Goal: Information Seeking & Learning: Learn about a topic

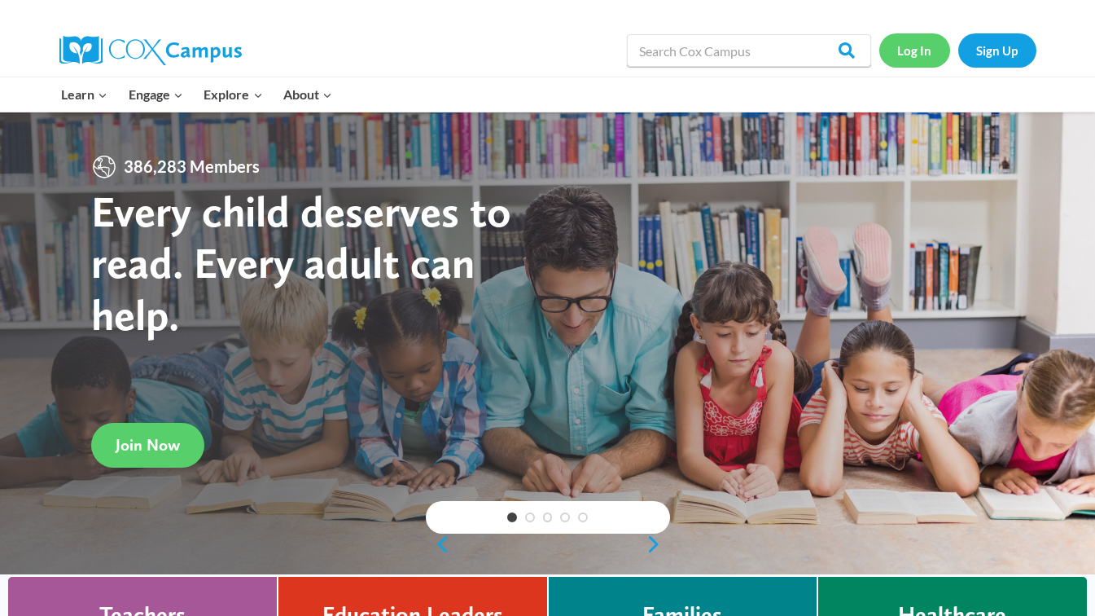
click at [922, 50] on link "Log In" at bounding box center [914, 49] width 71 height 33
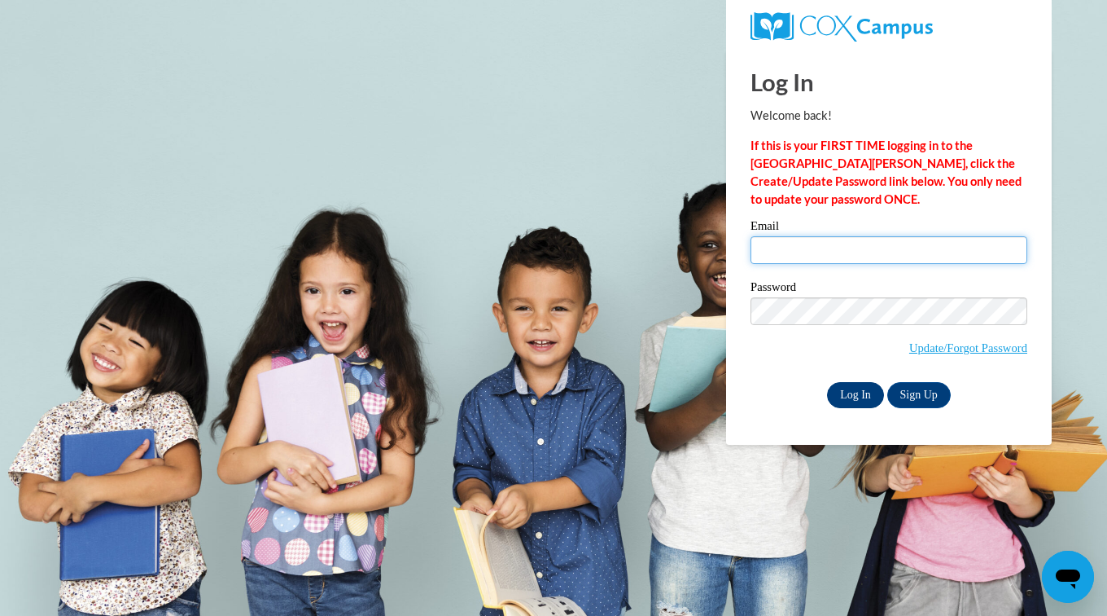
type input "yolandal@ymcaatlanta.org"
click at [847, 392] on input "Log In" at bounding box center [855, 395] width 57 height 26
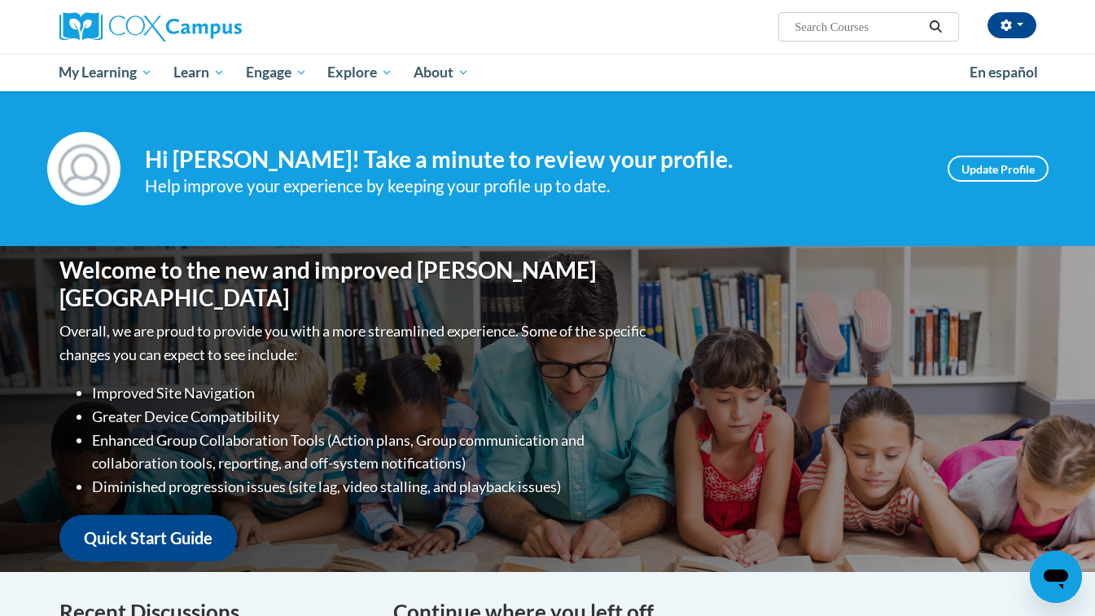
click at [804, 14] on span "Search Search..." at bounding box center [868, 26] width 180 height 29
click at [803, 21] on input "Search..." at bounding box center [858, 27] width 130 height 20
type input "T"
type input "ECM"
click at [938, 30] on icon "Search" at bounding box center [936, 26] width 12 height 12
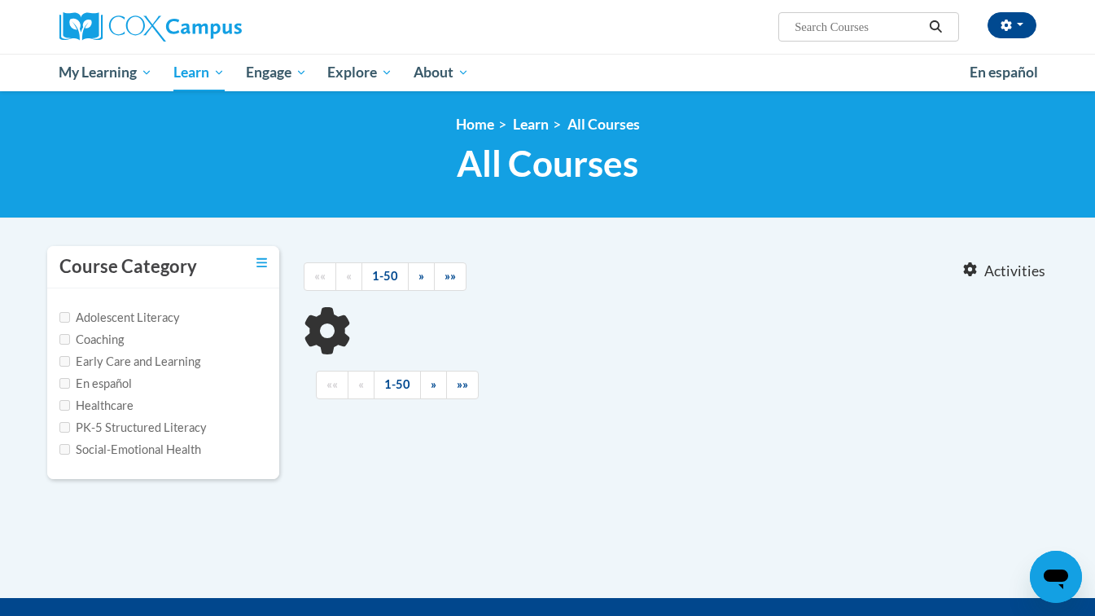
type input "ECM"
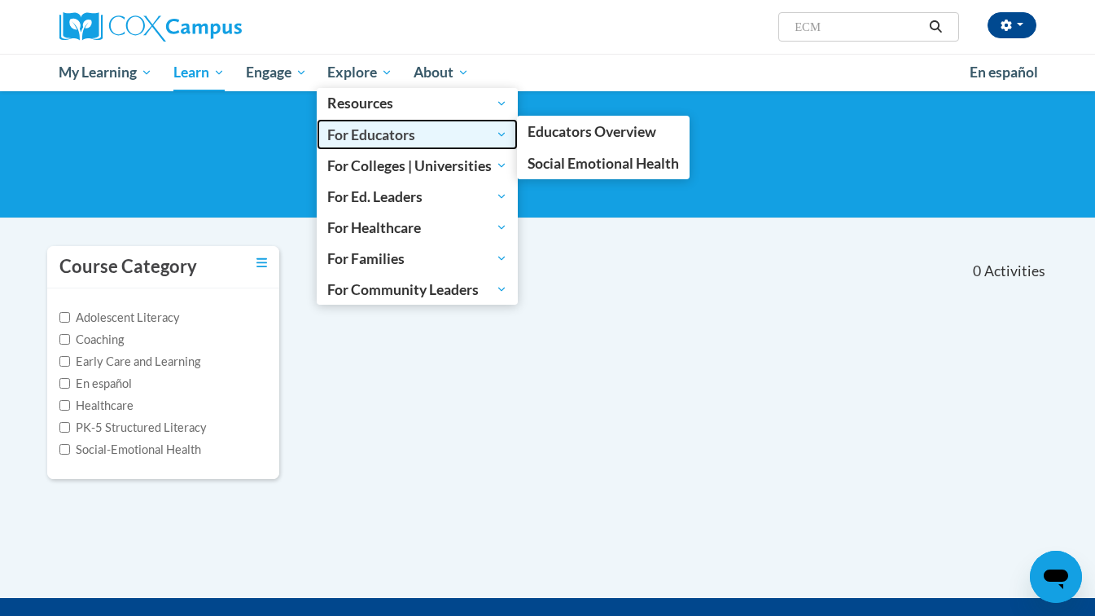
click at [364, 134] on span "For Educators" at bounding box center [417, 135] width 180 height 20
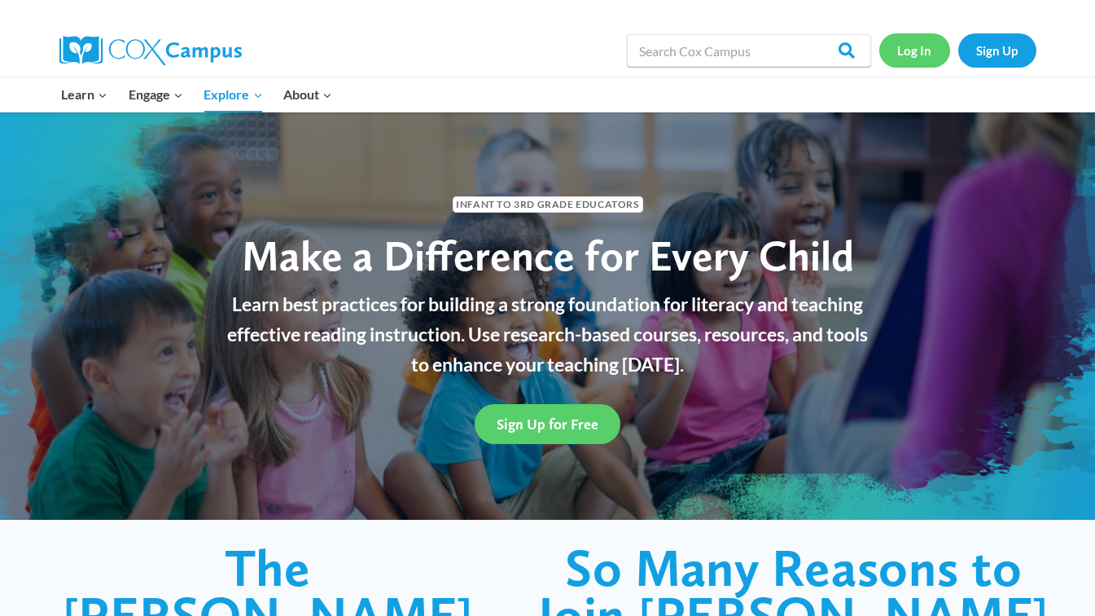
click at [914, 49] on link "Log In" at bounding box center [914, 49] width 71 height 33
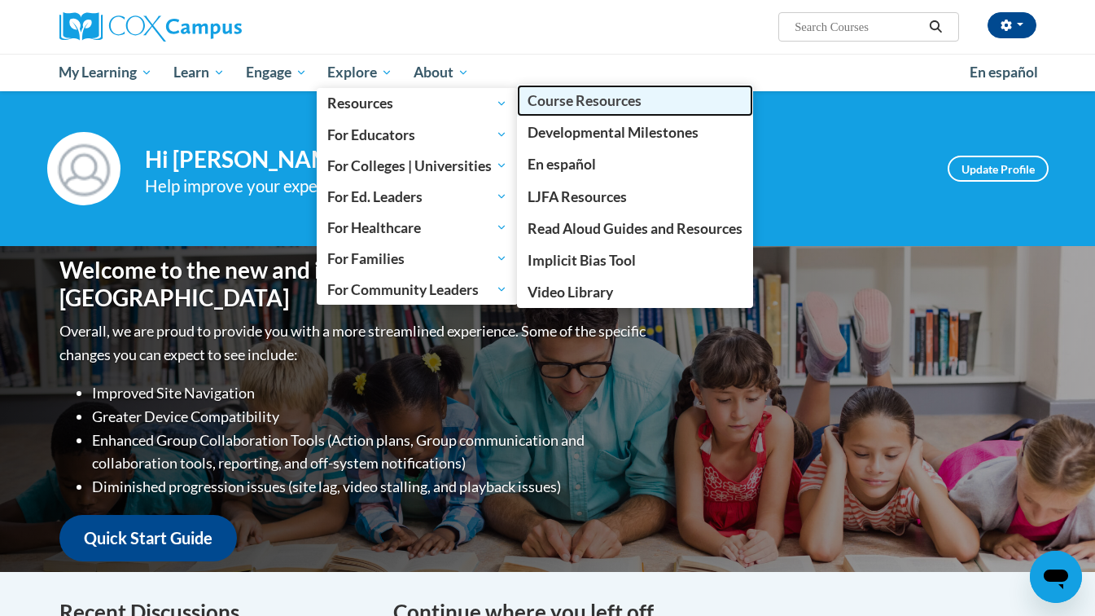
click at [554, 99] on span "Course Resources" at bounding box center [585, 100] width 114 height 17
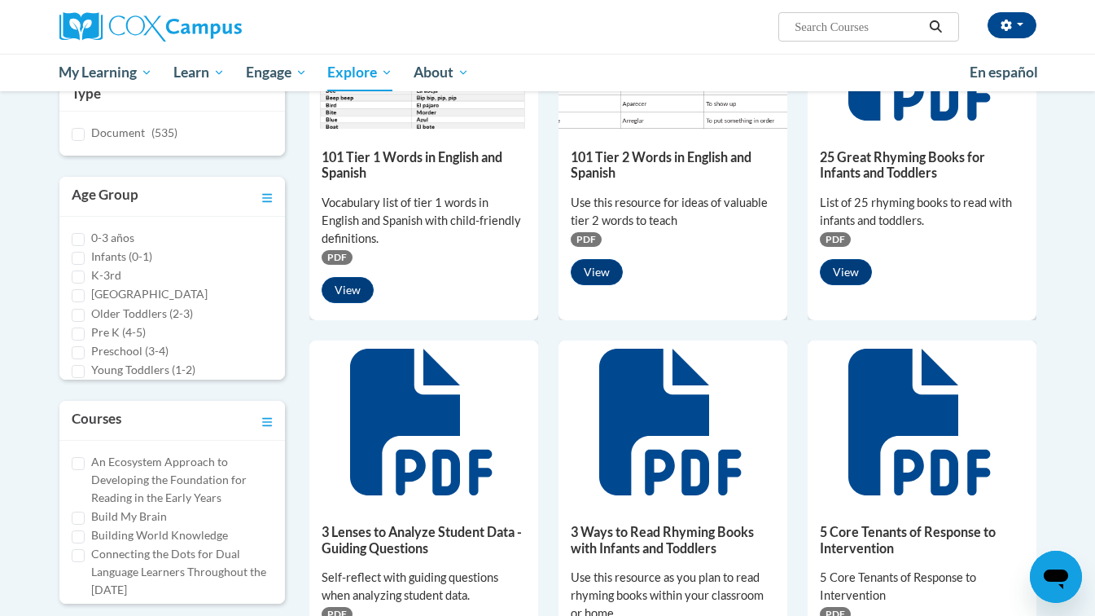
scroll to position [321, 0]
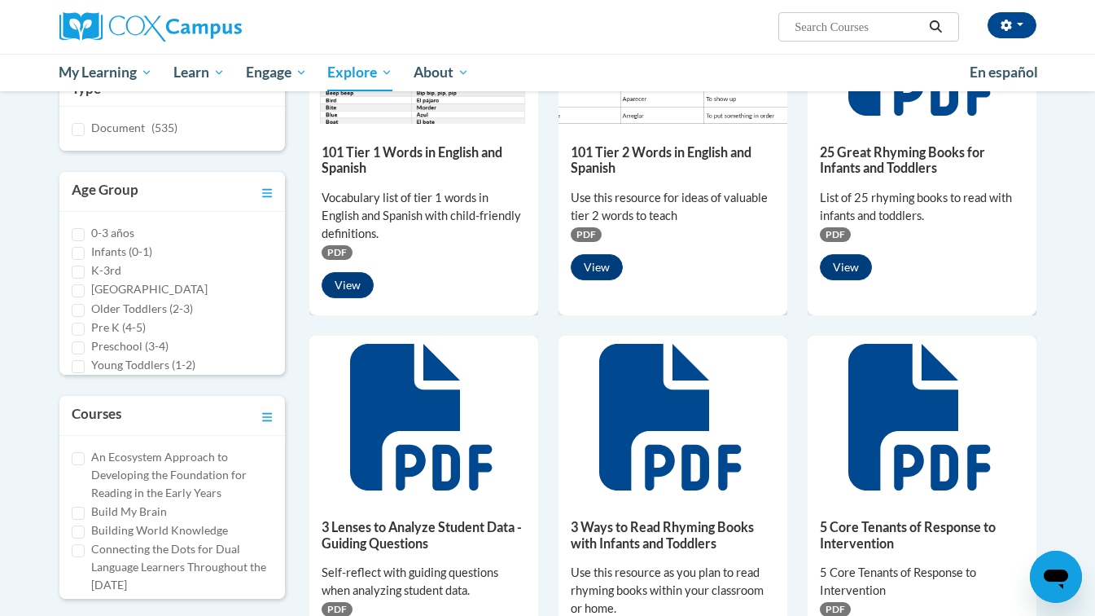
click at [153, 459] on label "An Ecosystem Approach to Developing the Foundation for Reading in the Early Yea…" at bounding box center [182, 475] width 182 height 54
click at [85, 459] on input "An Ecosystem Approach to Developing the Foundation for Reading in the Early Yea…" at bounding box center [78, 458] width 13 height 13
checkbox input "true"
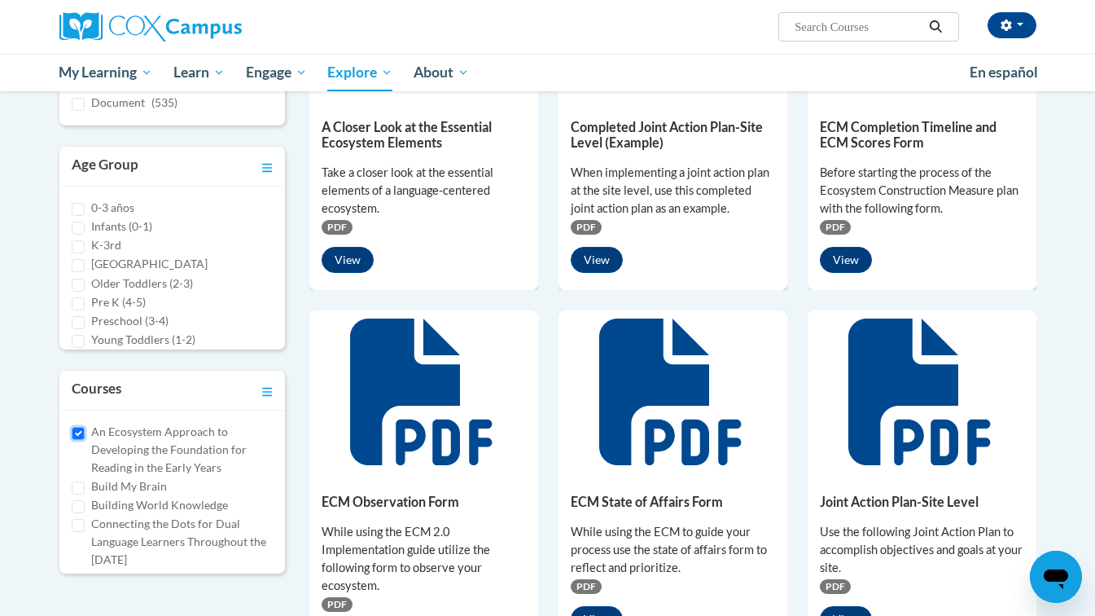
scroll to position [339, 0]
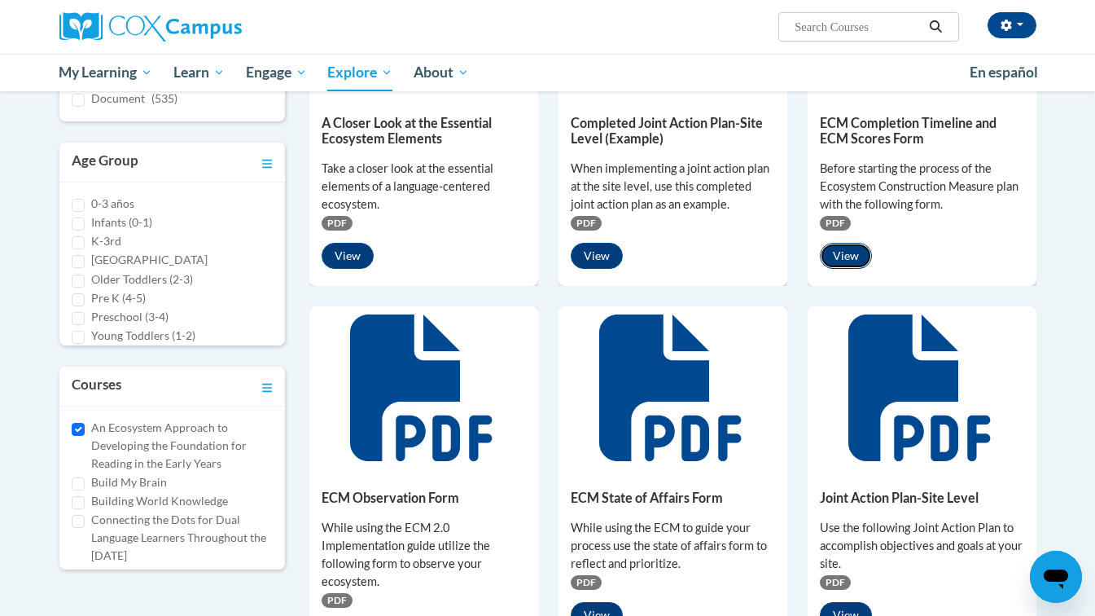
click at [848, 255] on button "View" at bounding box center [846, 256] width 52 height 26
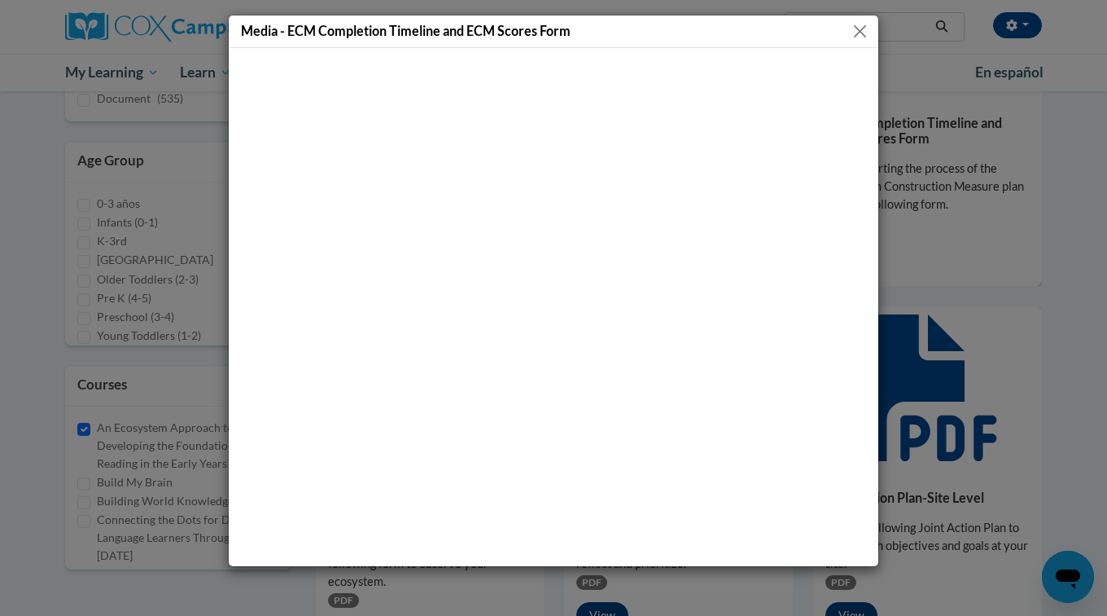
click at [864, 25] on button "Close" at bounding box center [860, 31] width 20 height 20
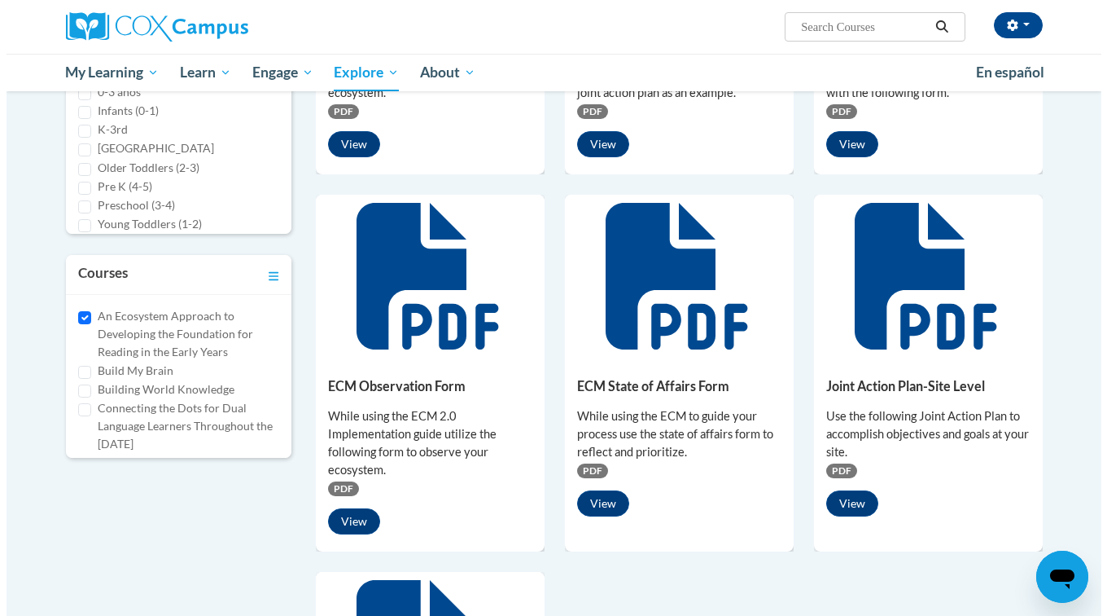
scroll to position [453, 0]
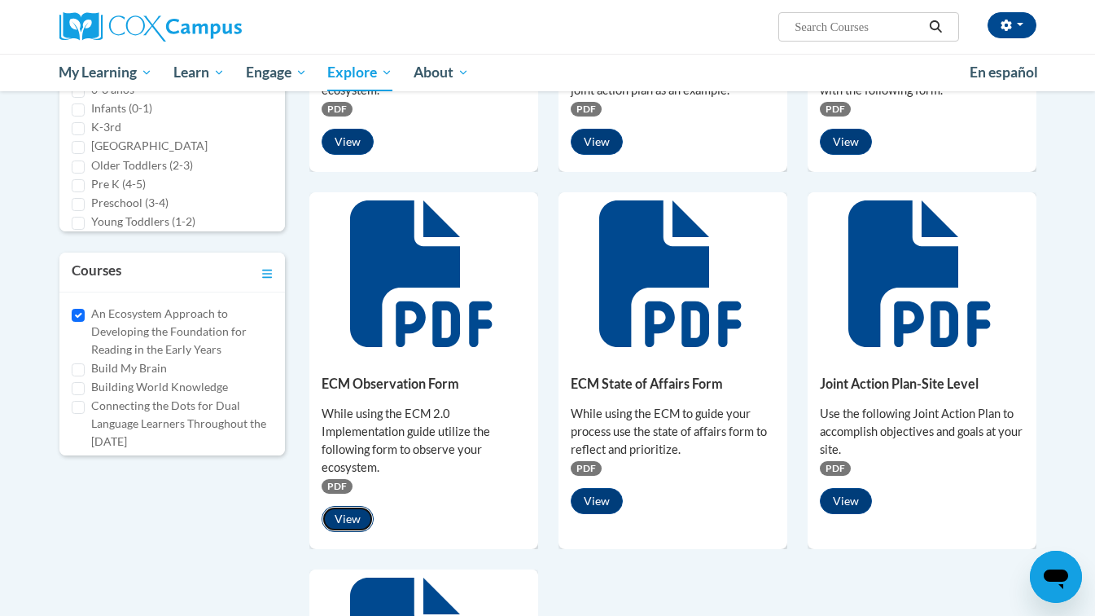
click at [357, 517] on button "View" at bounding box center [348, 519] width 52 height 26
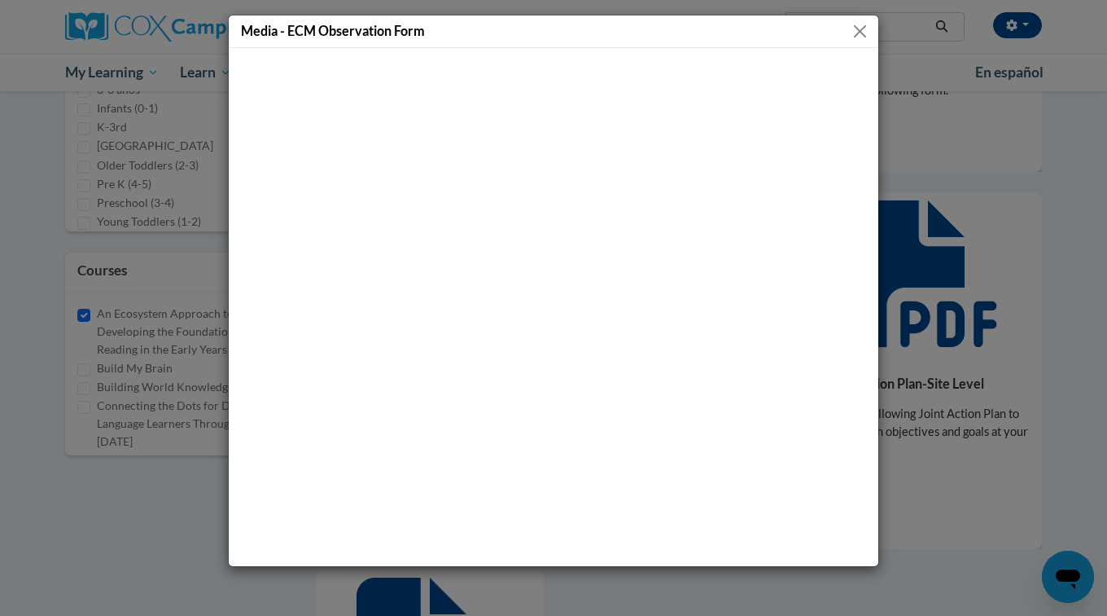
click at [865, 33] on button "Close" at bounding box center [860, 31] width 20 height 20
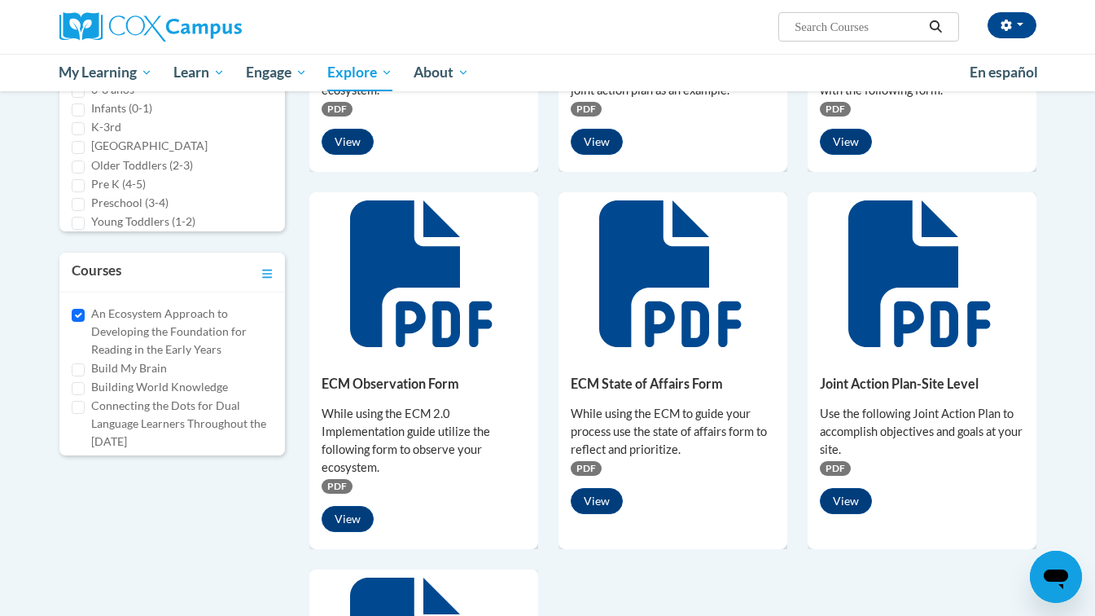
click at [340, 481] on span "PDF" at bounding box center [337, 486] width 31 height 15
click at [346, 517] on button "View" at bounding box center [348, 519] width 52 height 26
